Goal: Task Accomplishment & Management: Manage account settings

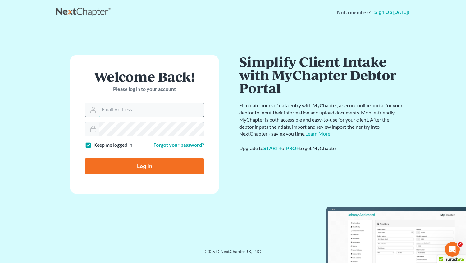
click at [111, 107] on input "Email Address" at bounding box center [151, 110] width 105 height 14
type input "[EMAIL_ADDRESS][DOMAIN_NAME]"
click at [136, 170] on input "Log In" at bounding box center [144, 167] width 119 height 16
type input "Thinking..."
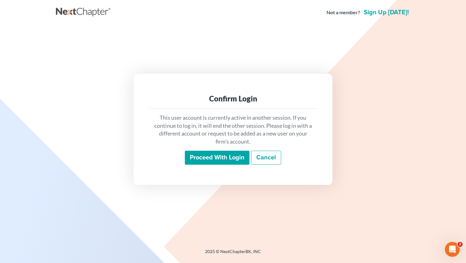
click at [212, 159] on input "Proceed with login" at bounding box center [217, 158] width 65 height 14
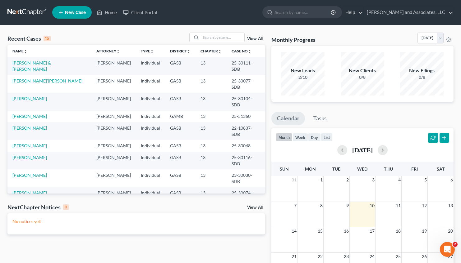
click at [44, 63] on link "[PERSON_NAME] & [PERSON_NAME]" at bounding box center [31, 65] width 39 height 11
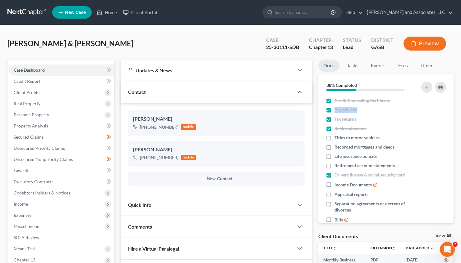
scroll to position [6926, 0]
drag, startPoint x: 460, startPoint y: 56, endPoint x: 466, endPoint y: 108, distance: 52.2
click at [461, 108] on html "Home New Case Client Portal [PERSON_NAME] and Associates, LLC [EMAIL_ADDRESS][D…" at bounding box center [230, 233] width 461 height 467
click at [455, 81] on div "Docs Tasks Events Fees Timer 38% Completed Nothing here yet! Credit Counseling …" at bounding box center [385, 251] width 141 height 383
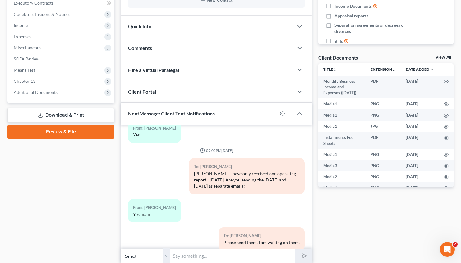
scroll to position [203, 0]
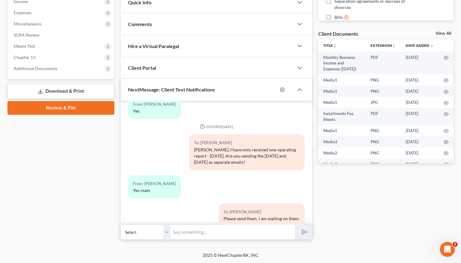
click at [66, 93] on link "Download & Print" at bounding box center [60, 91] width 107 height 15
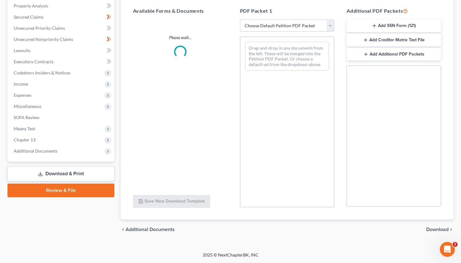
scroll to position [120, 0]
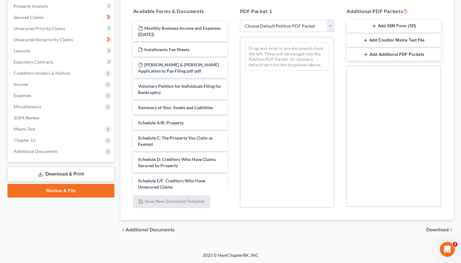
click at [240, 20] on select "Choose Default Petition PDF Packet Complete Bankruptcy Petition (all forms and …" at bounding box center [287, 26] width 94 height 12
select select "0"
click option "Complete Bankruptcy Petition (all forms and schedules)" at bounding box center [0, 0] width 0 height 0
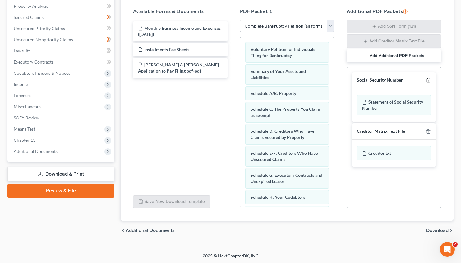
click at [427, 82] on icon "button" at bounding box center [428, 81] width 3 height 4
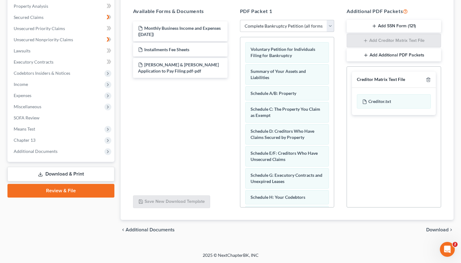
click at [432, 231] on span "Download" at bounding box center [437, 230] width 22 height 5
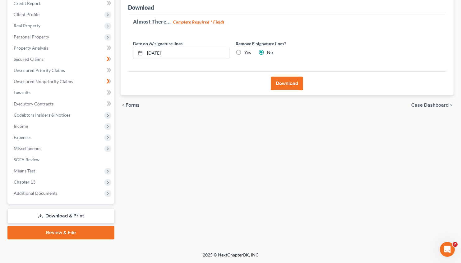
scroll to position [77, 0]
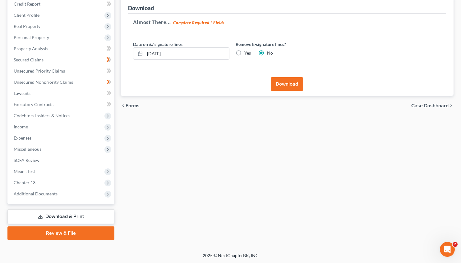
drag, startPoint x: 282, startPoint y: 84, endPoint x: 194, endPoint y: 96, distance: 89.1
click at [194, 96] on ui-view "Forms Download Forms Forms to Download Select which forms you would like to dow…" at bounding box center [287, 49] width 333 height 134
drag, startPoint x: 159, startPoint y: 52, endPoint x: 150, endPoint y: 52, distance: 8.7
click at [150, 52] on input "[DATE]" at bounding box center [187, 54] width 84 height 12
click at [157, 51] on input "[DATE]" at bounding box center [187, 54] width 84 height 12
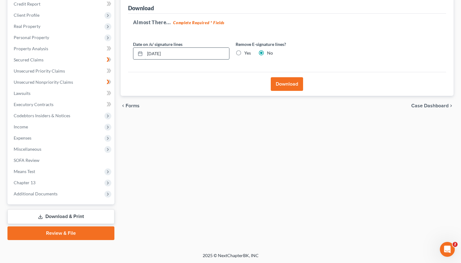
click at [157, 52] on input "[DATE]" at bounding box center [187, 54] width 84 height 12
click at [158, 51] on input "[DATE]" at bounding box center [187, 54] width 84 height 12
drag, startPoint x: 183, startPoint y: 53, endPoint x: 156, endPoint y: 52, distance: 26.8
click at [156, 52] on input "08/01/20259" at bounding box center [187, 54] width 84 height 12
type input "[DATE]"
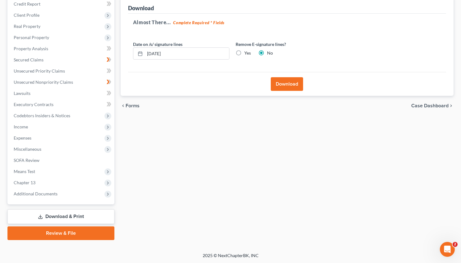
click at [288, 84] on button "Download" at bounding box center [287, 84] width 32 height 14
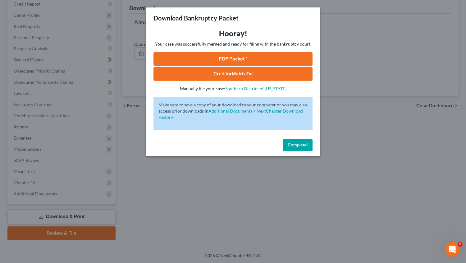
click at [242, 59] on link "PDF Packet 1" at bounding box center [232, 59] width 159 height 14
click at [213, 75] on link "CreditorMatrix.txt" at bounding box center [232, 74] width 159 height 14
click at [300, 145] on span "Complete!" at bounding box center [298, 145] width 20 height 5
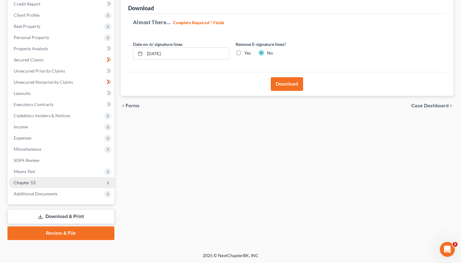
click at [26, 183] on span "Chapter 13" at bounding box center [25, 182] width 22 height 5
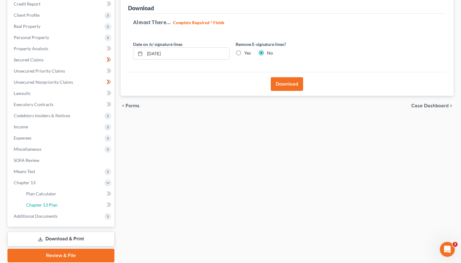
click at [43, 203] on span "Chapter 13 Plan" at bounding box center [41, 205] width 31 height 5
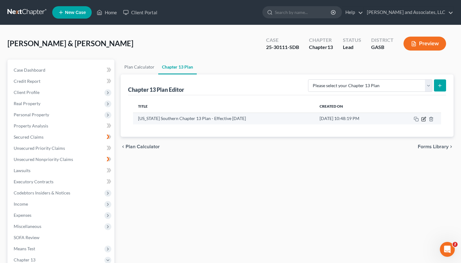
click at [424, 118] on icon "button" at bounding box center [423, 118] width 3 height 3
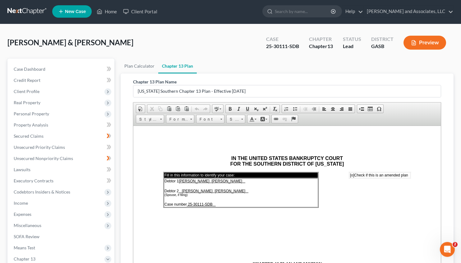
scroll to position [100, 0]
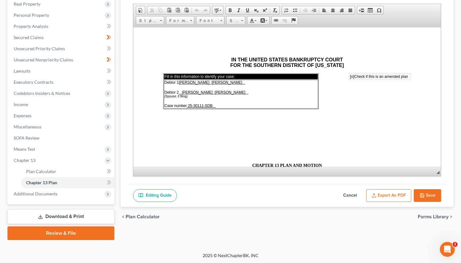
click at [386, 196] on button "Export as PDF" at bounding box center [388, 196] width 45 height 13
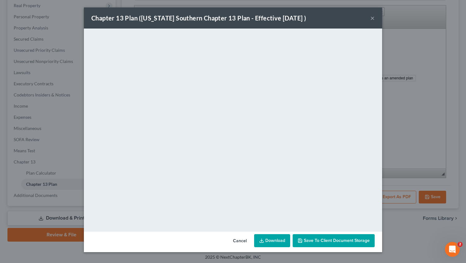
click at [272, 241] on link "Download" at bounding box center [272, 241] width 36 height 13
click at [373, 17] on button "×" at bounding box center [372, 17] width 4 height 7
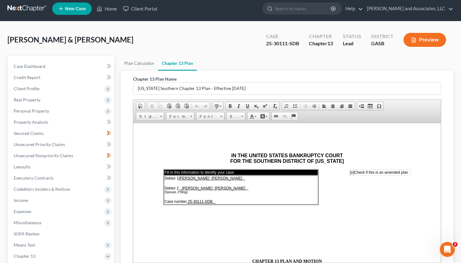
scroll to position [0, 0]
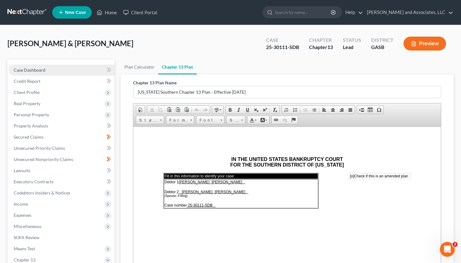
click at [37, 68] on span "Case Dashboard" at bounding box center [30, 69] width 32 height 5
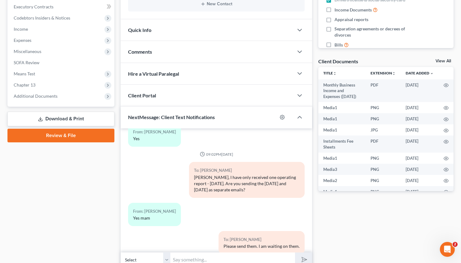
scroll to position [203, 0]
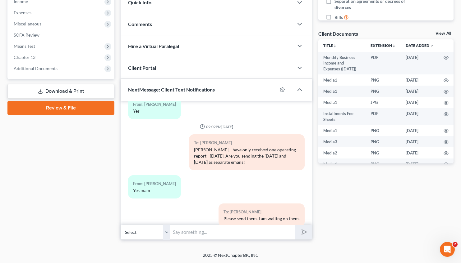
click at [200, 229] on input "text" at bounding box center [232, 232] width 125 height 15
type input "c"
type input "Please check your email for your documents."
click at [295, 225] on button "submit" at bounding box center [303, 232] width 17 height 15
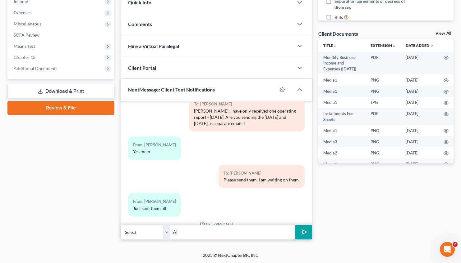
type input "A"
type input "The operating reports have been uploaded to the Trustee's document portal. Good…"
click at [295, 225] on button "submit" at bounding box center [303, 232] width 17 height 15
